Goal: Task Accomplishment & Management: Use online tool/utility

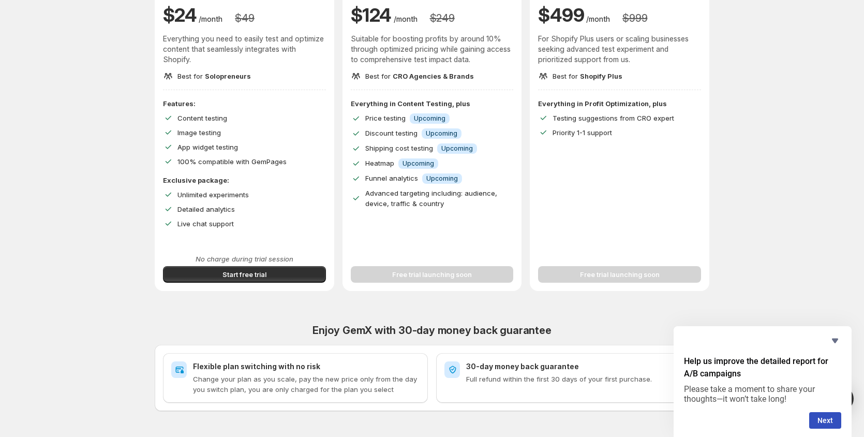
scroll to position [142, 0]
click at [252, 270] on span "Start free trial" at bounding box center [244, 274] width 44 height 10
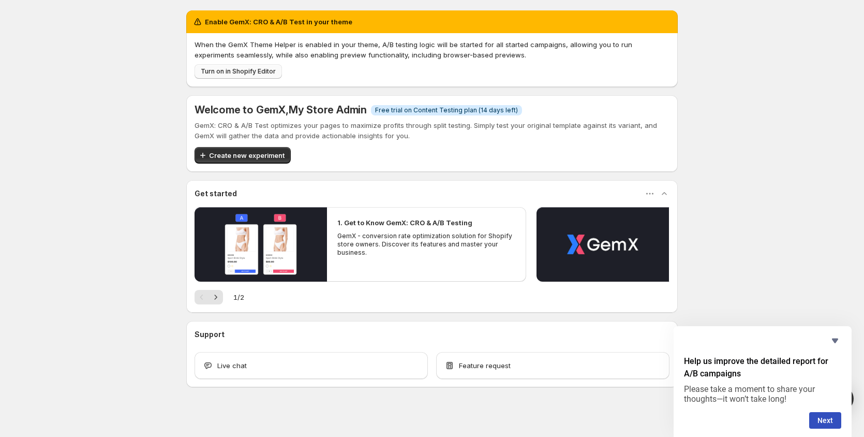
click at [221, 72] on span "Turn on in Shopify Editor" at bounding box center [238, 71] width 75 height 8
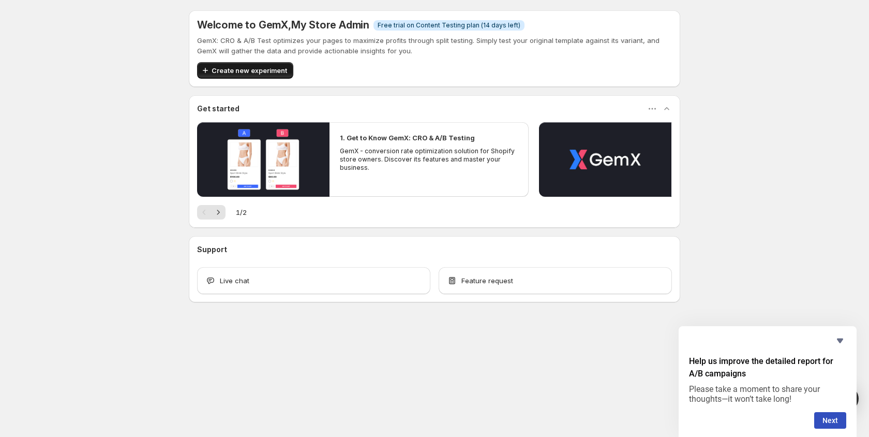
click at [222, 68] on span "Create new experiment" at bounding box center [250, 70] width 76 height 10
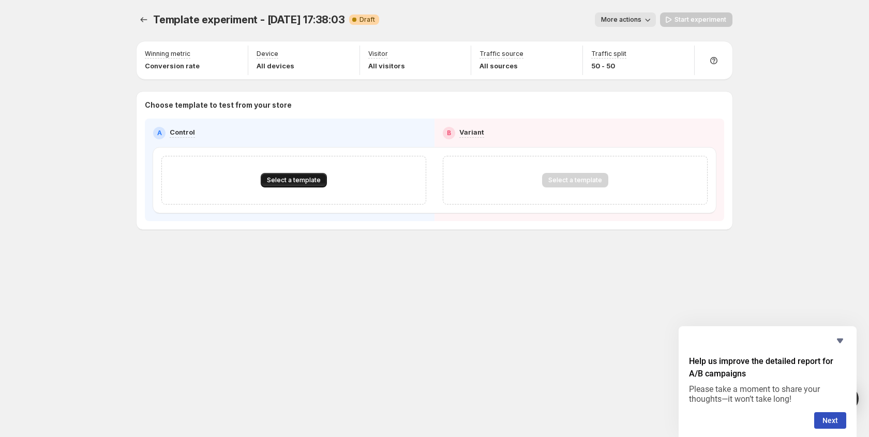
click at [282, 187] on button "Select a template" at bounding box center [294, 180] width 66 height 14
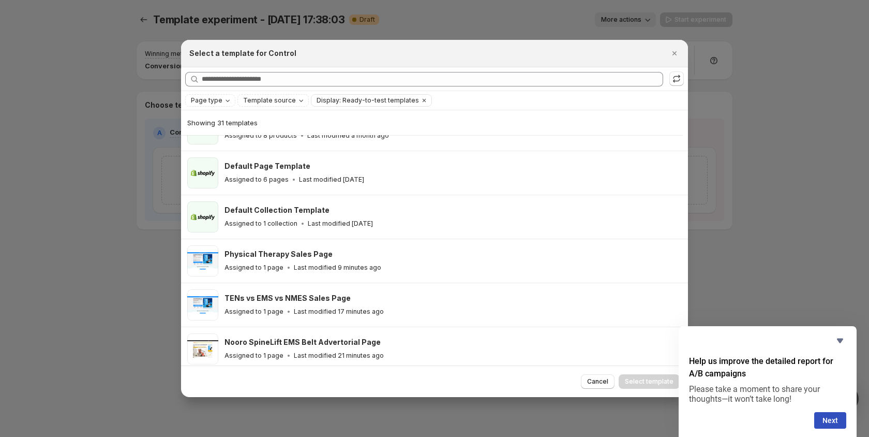
scroll to position [94, 0]
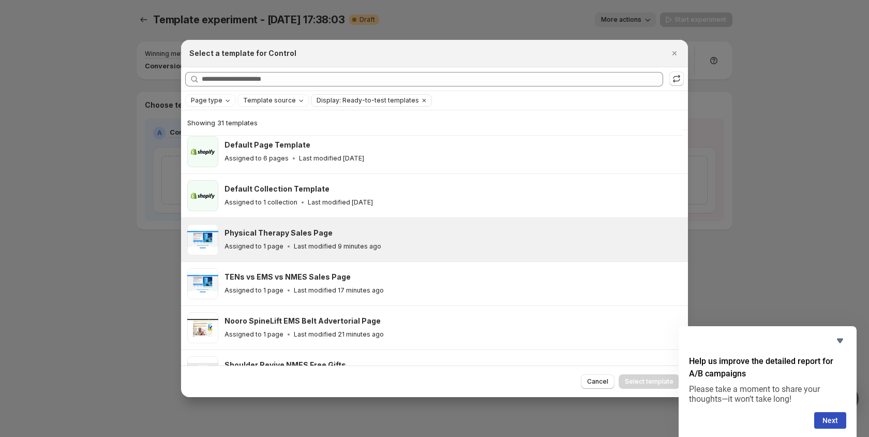
click at [285, 239] on div "Physical Therapy Sales Page Assigned to 1 page Last modified 9 minutes ago" at bounding box center [451, 240] width 454 height 24
click at [650, 382] on span "Select template" at bounding box center [649, 381] width 49 height 8
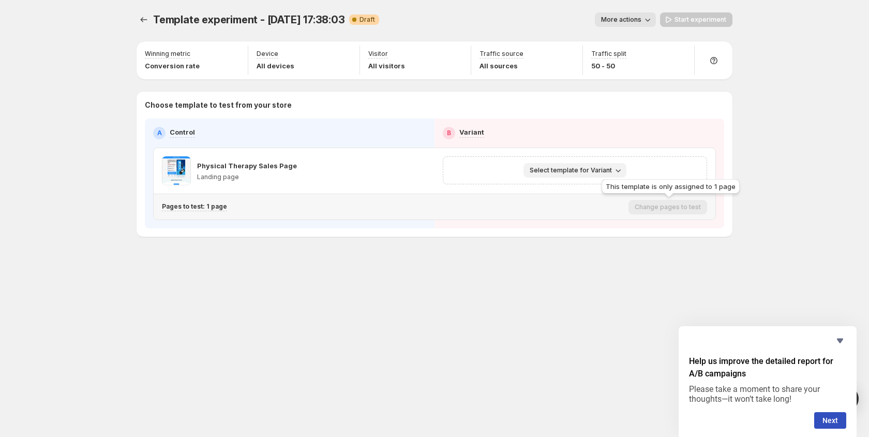
click at [591, 175] on button "Select template for Variant" at bounding box center [574, 170] width 103 height 14
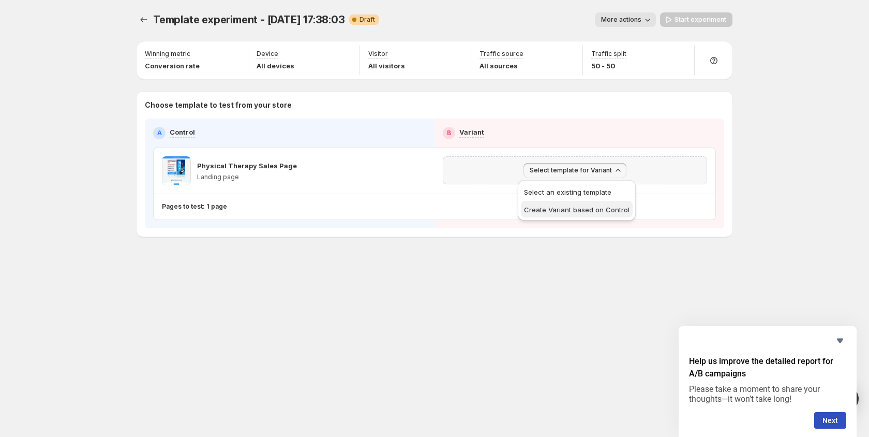
click at [566, 206] on span "Create Variant based on Control" at bounding box center [577, 209] width 106 height 8
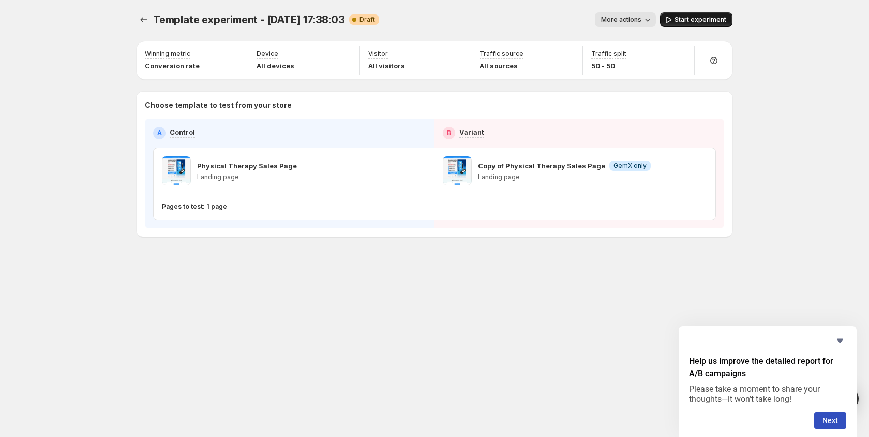
click at [698, 19] on span "Start experiment" at bounding box center [701, 20] width 52 height 8
click at [604, 18] on span "More actions" at bounding box center [616, 20] width 40 height 8
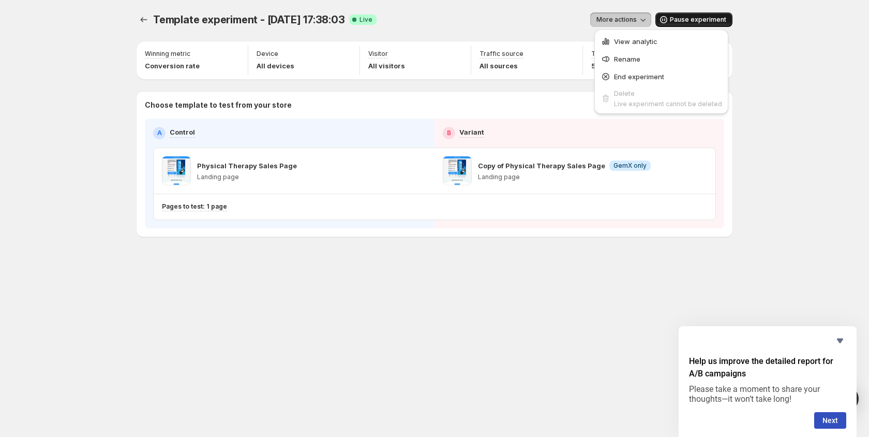
click at [604, 18] on span "More actions" at bounding box center [616, 20] width 40 height 8
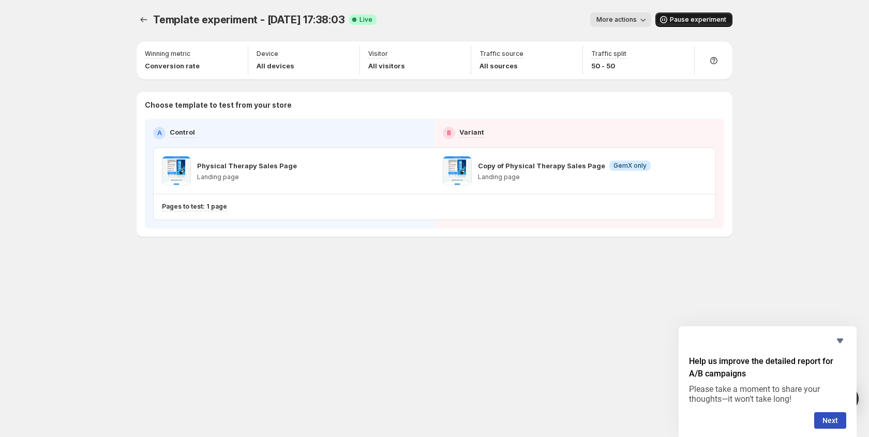
click at [604, 18] on span "More actions" at bounding box center [616, 20] width 40 height 8
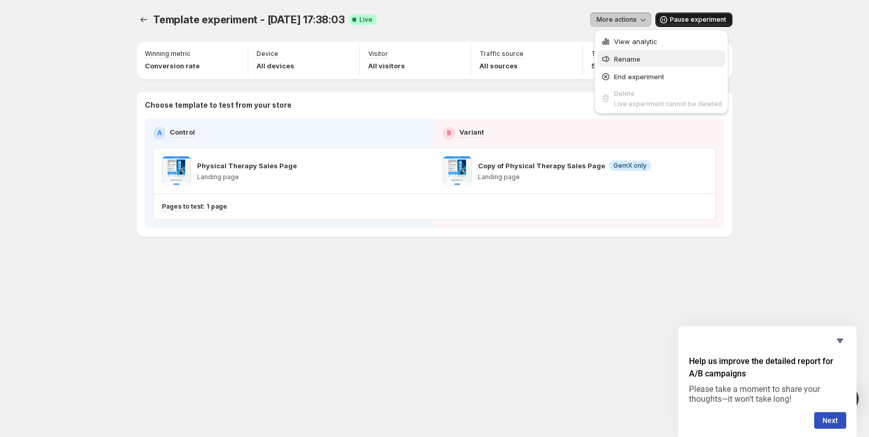
click at [610, 58] on icon "button" at bounding box center [606, 59] width 10 height 10
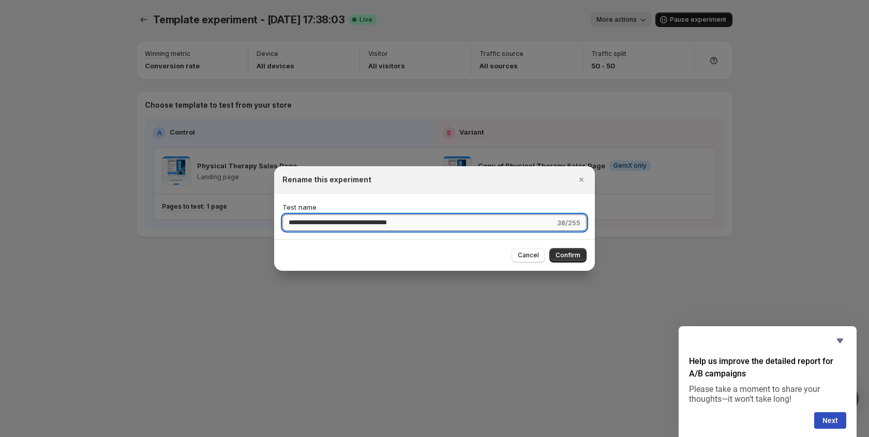
click at [301, 219] on input "**********" at bounding box center [418, 222] width 273 height 17
click at [363, 234] on div "**********" at bounding box center [434, 216] width 321 height 46
click at [353, 223] on input "**********" at bounding box center [419, 222] width 274 height 17
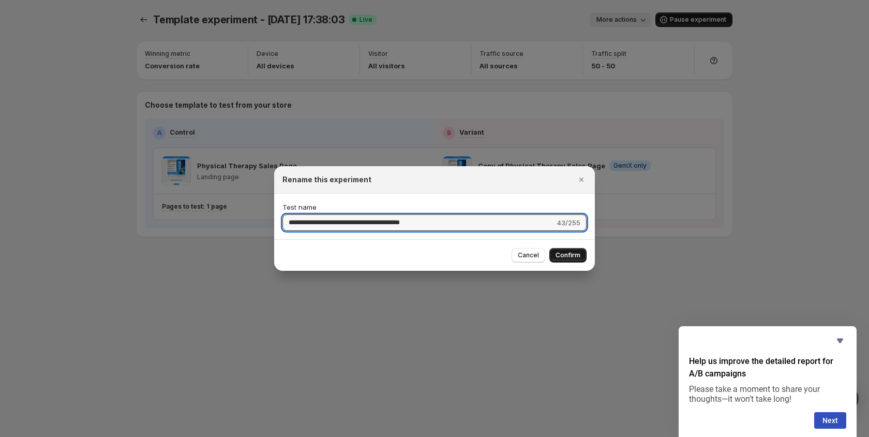
type input "**********"
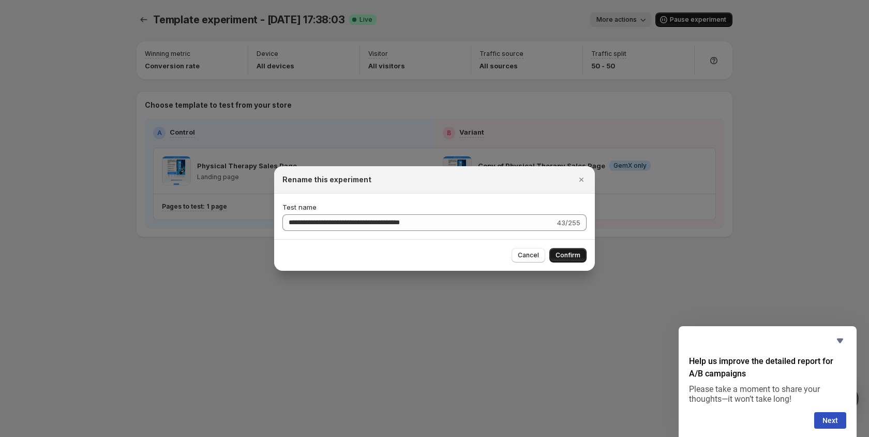
click at [559, 253] on span "Confirm" at bounding box center [568, 255] width 25 height 8
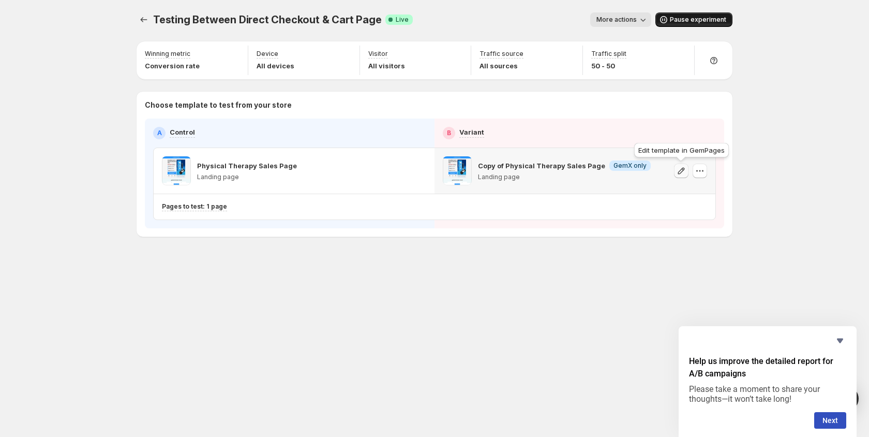
click at [675, 171] on button "button" at bounding box center [681, 170] width 14 height 14
click at [403, 170] on icon "button" at bounding box center [400, 170] width 7 height 7
click at [424, 170] on button "button" at bounding box center [419, 170] width 14 height 14
click at [694, 166] on button "button" at bounding box center [700, 170] width 14 height 14
click at [620, 16] on button "More actions" at bounding box center [620, 19] width 61 height 14
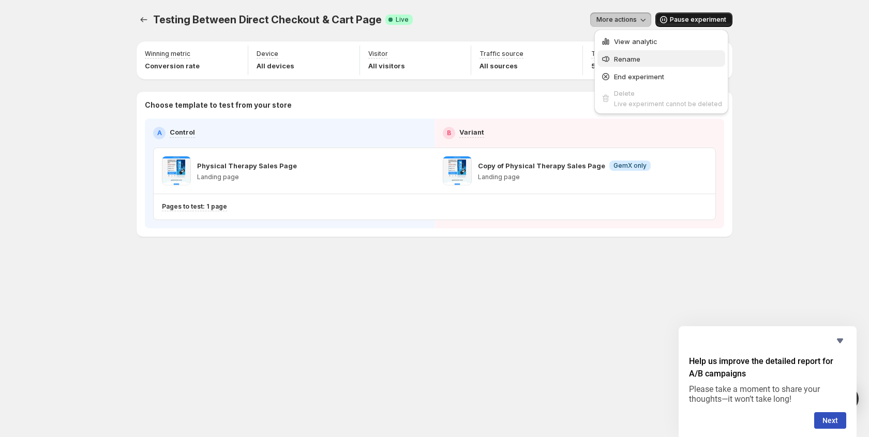
click at [621, 59] on span "Rename" at bounding box center [627, 59] width 26 height 8
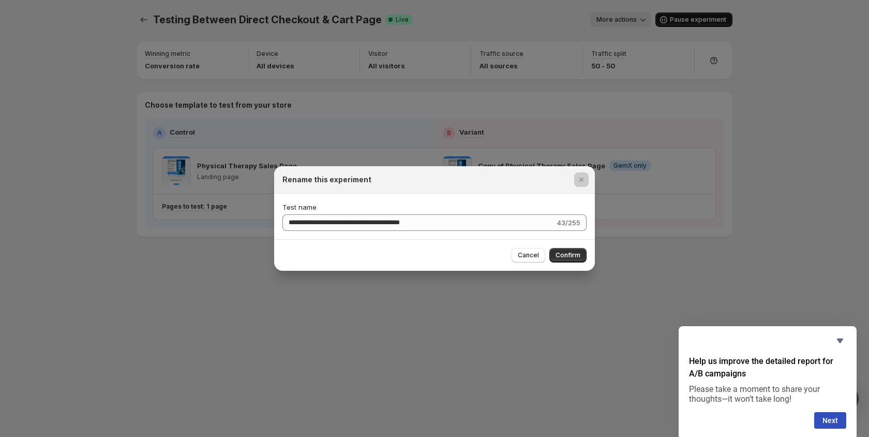
click at [621, 59] on div at bounding box center [434, 218] width 869 height 437
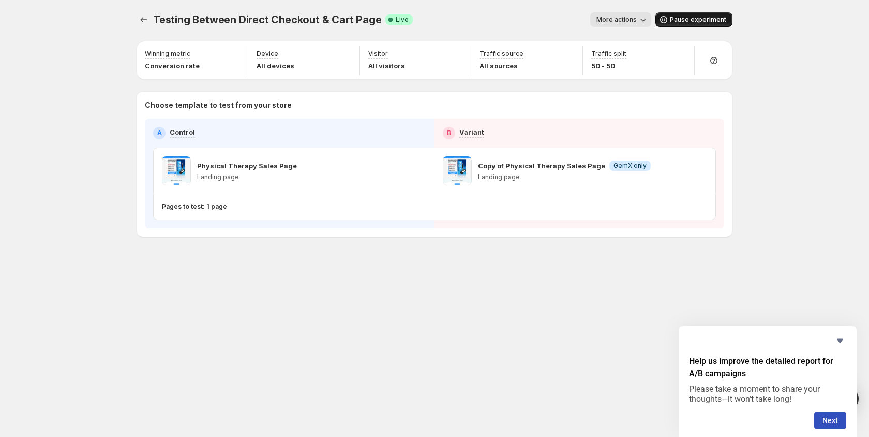
click at [621, 59] on div "Traffic split 50 - 50" at bounding box center [608, 60] width 35 height 21
click at [672, 59] on div "Traffic split 50 - 50" at bounding box center [638, 60] width 103 height 29
click at [682, 54] on icon "button" at bounding box center [681, 55] width 10 height 10
click at [560, 55] on div "Traffic source All sources" at bounding box center [526, 60] width 103 height 29
click at [698, 171] on icon "button" at bounding box center [700, 171] width 10 height 10
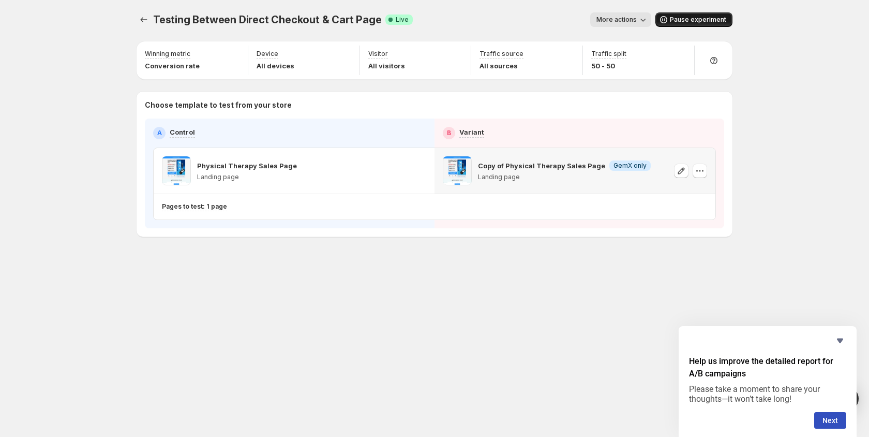
click at [526, 167] on p "Copy of Physical Therapy Sales Page" at bounding box center [541, 165] width 127 height 10
click at [202, 14] on span "Testing Between Direct Checkout & Cart Page" at bounding box center [267, 19] width 228 height 12
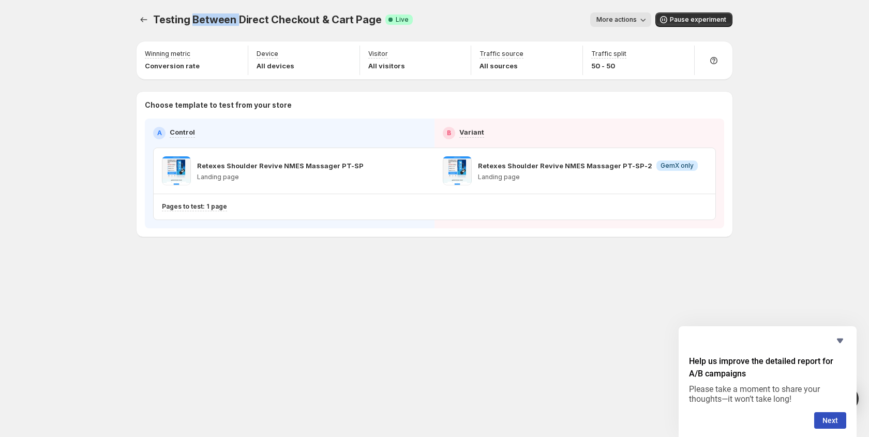
click at [202, 14] on span "Testing Between Direct Checkout & Cart Page" at bounding box center [267, 19] width 228 height 12
copy span "Testing Between Direct Checkout & Cart Page"
click at [143, 20] on icon "Experiments" at bounding box center [144, 19] width 10 height 10
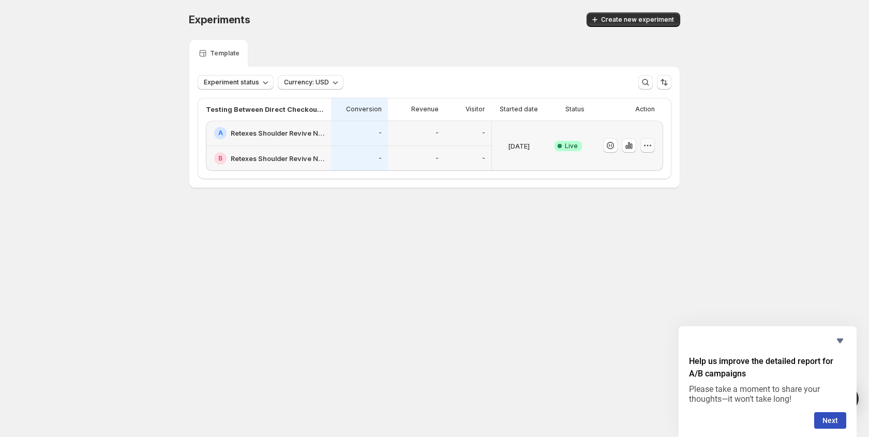
click at [649, 148] on icon "button" at bounding box center [647, 145] width 10 height 10
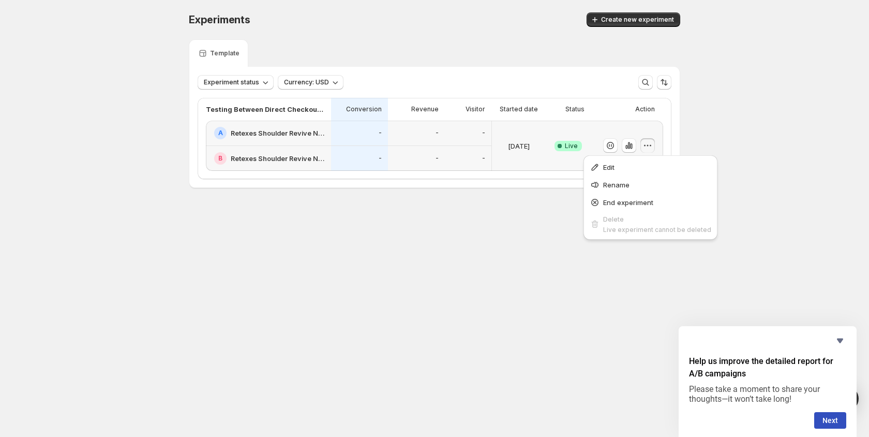
click at [649, 148] on icon "button" at bounding box center [647, 145] width 10 height 10
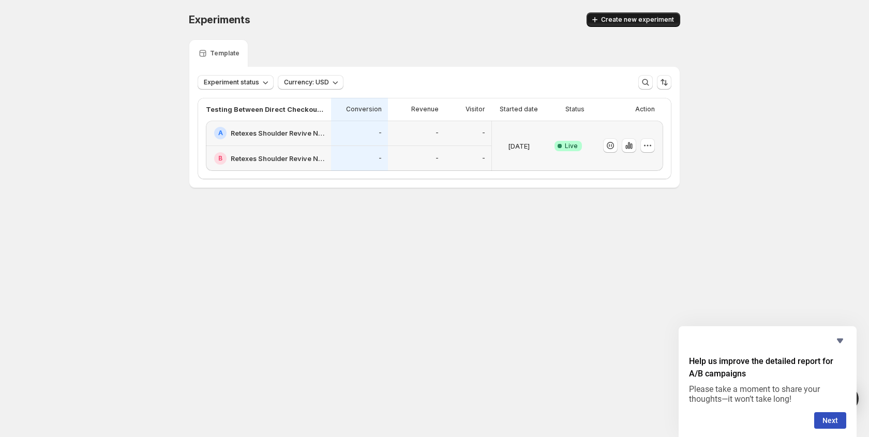
click at [607, 22] on span "Create new experiment" at bounding box center [637, 20] width 73 height 8
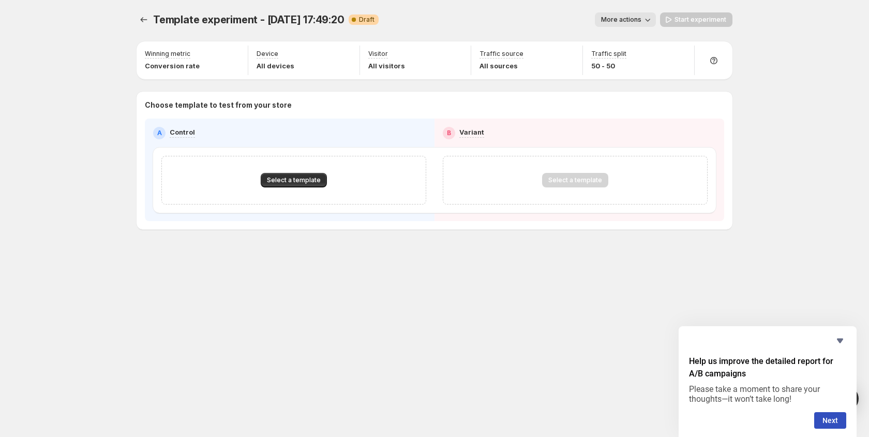
click at [279, 187] on div "Select a template" at bounding box center [293, 180] width 265 height 49
click at [279, 184] on button "Select a template" at bounding box center [294, 180] width 66 height 14
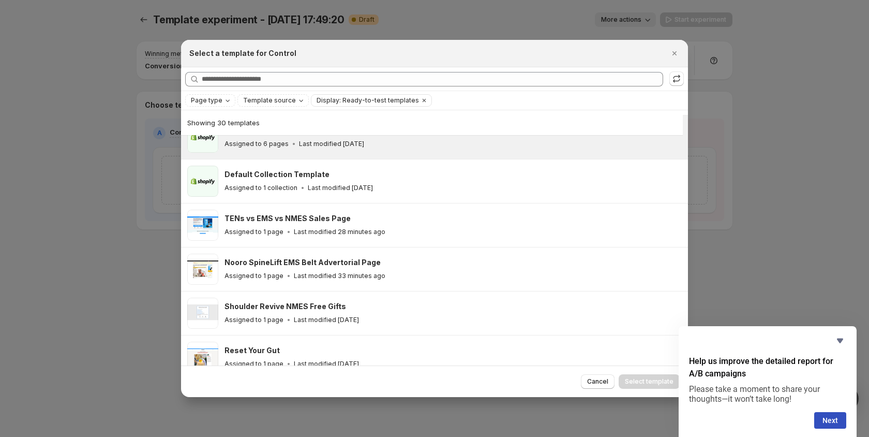
scroll to position [109, 0]
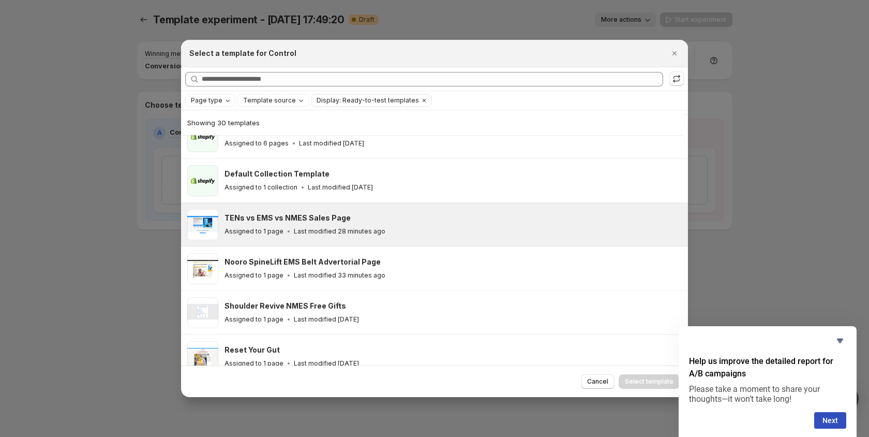
click at [405, 234] on div "Assigned to 1 page Last modified 28 minutes ago" at bounding box center [451, 231] width 454 height 10
click at [645, 384] on span "Select template" at bounding box center [649, 381] width 49 height 8
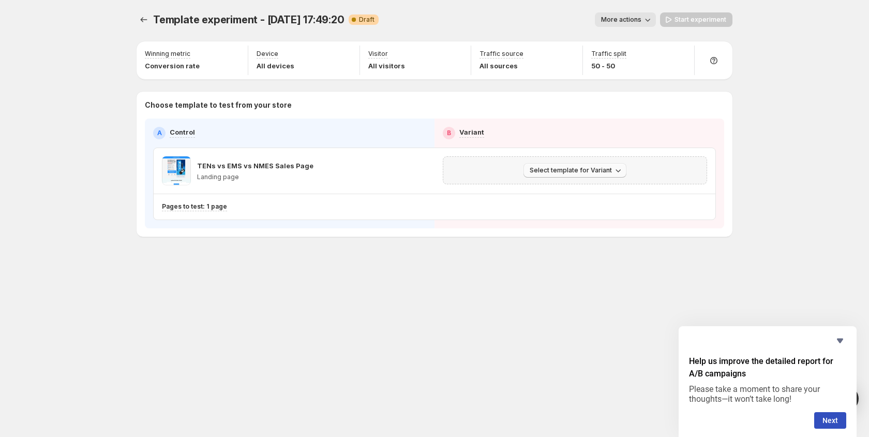
click at [538, 176] on button "Select template for Variant" at bounding box center [574, 170] width 103 height 14
click at [556, 208] on span "Create Variant based on Control" at bounding box center [577, 209] width 106 height 8
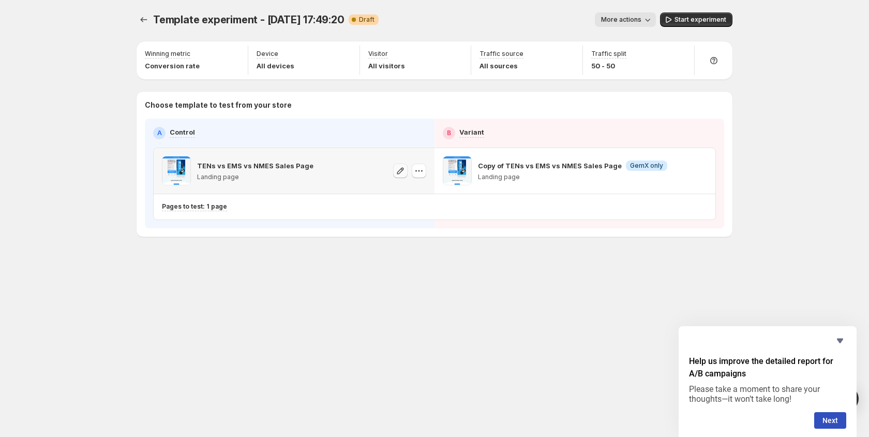
click at [403, 171] on icon "button" at bounding box center [400, 171] width 10 height 10
click at [701, 168] on icon "button" at bounding box center [700, 171] width 10 height 10
click at [717, 12] on div "Template experiment - [DATE] 17:49:20. This page is ready Template experiment -…" at bounding box center [435, 19] width 596 height 39
click at [691, 26] on button "Start experiment" at bounding box center [696, 19] width 72 height 14
click at [635, 26] on button "More actions" at bounding box center [620, 19] width 61 height 14
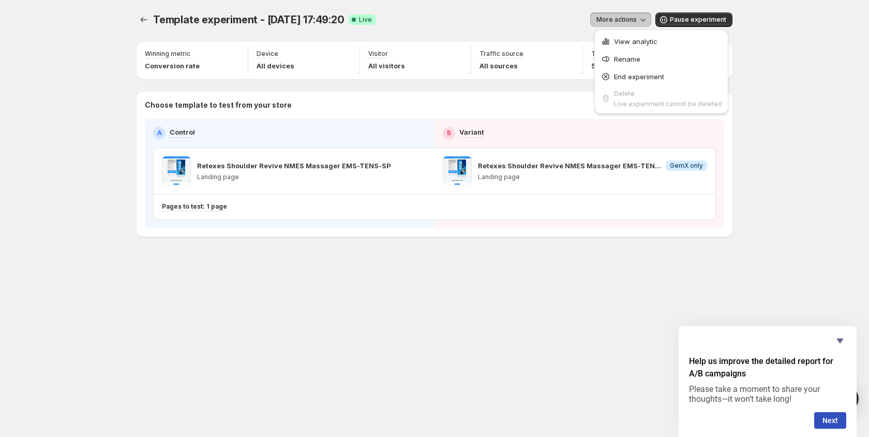
click at [635, 26] on button "More actions" at bounding box center [620, 19] width 61 height 14
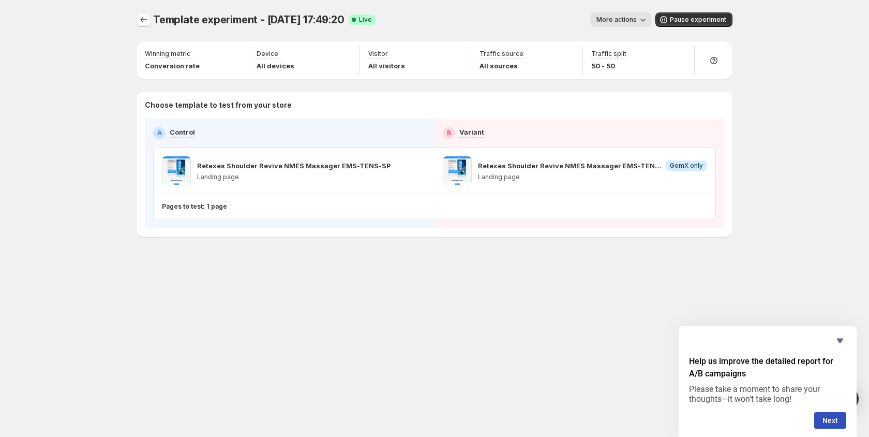
click at [144, 17] on icon "Experiments" at bounding box center [144, 19] width 10 height 10
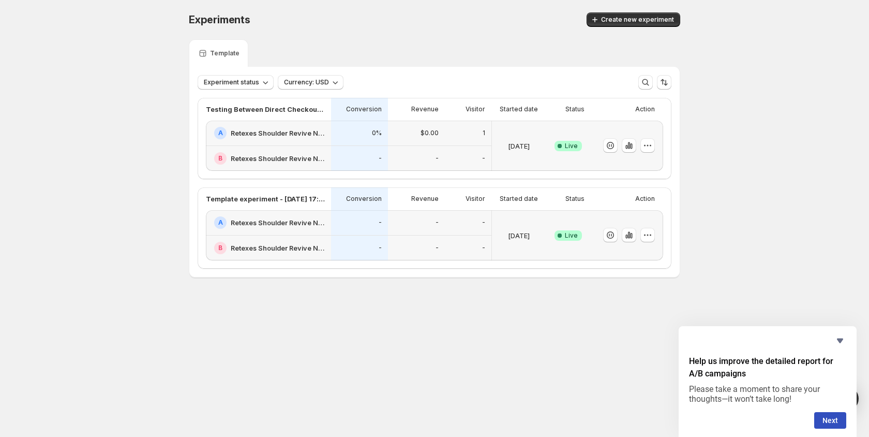
click at [433, 344] on body "Experiments. This page is ready Experiments Create new experiment Template Expe…" at bounding box center [434, 218] width 869 height 437
click at [652, 141] on icon "button" at bounding box center [647, 145] width 10 height 10
click at [627, 148] on icon "button" at bounding box center [626, 147] width 2 height 4
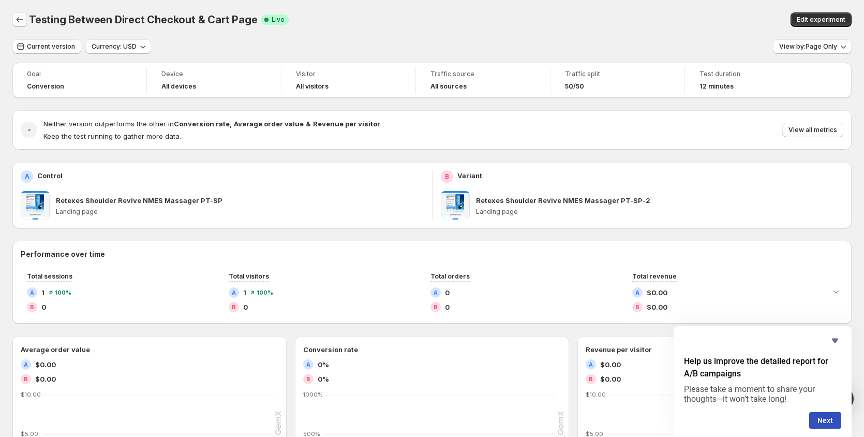
click at [22, 19] on icon "Back" at bounding box center [19, 19] width 10 height 10
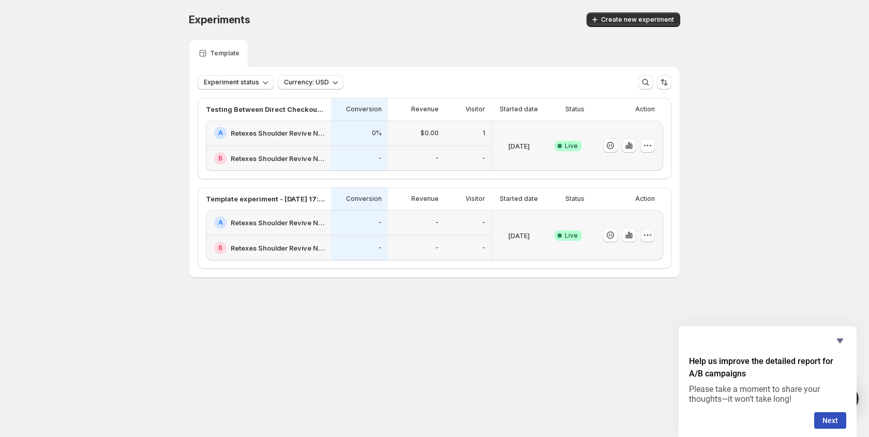
click at [649, 237] on icon "button" at bounding box center [647, 235] width 10 height 10
click at [622, 279] on button "Rename" at bounding box center [651, 273] width 128 height 17
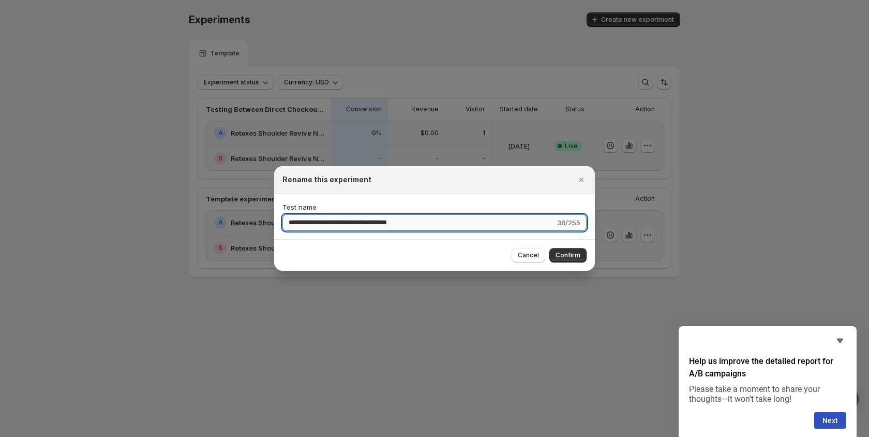
click at [318, 226] on input "**********" at bounding box center [418, 222] width 273 height 17
click at [355, 352] on div at bounding box center [434, 218] width 869 height 437
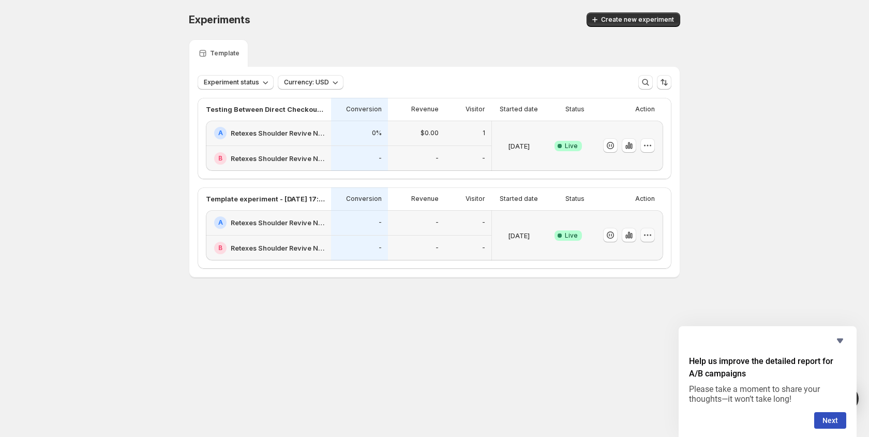
click at [649, 236] on icon "button" at bounding box center [647, 235] width 10 height 10
click at [612, 273] on span "Rename" at bounding box center [616, 274] width 26 height 8
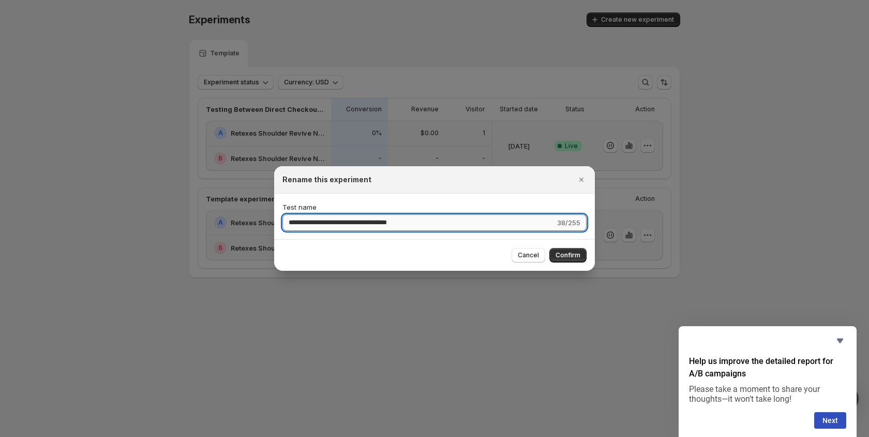
click at [346, 217] on input "**********" at bounding box center [418, 222] width 273 height 17
type input "**********"
click at [564, 250] on button "Confirm" at bounding box center [567, 255] width 37 height 14
